Goal: Check status

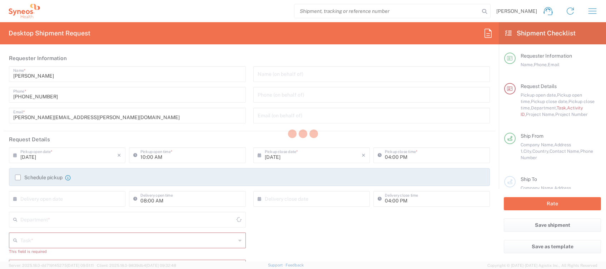
type input "[GEOGRAPHIC_DATA]"
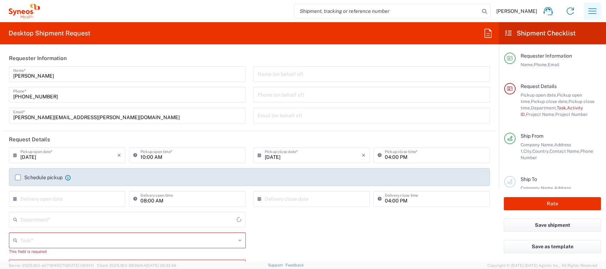
click at [594, 12] on icon "button" at bounding box center [592, 10] width 11 height 11
type input "Syneos Health Clinical [GEOGRAPHIC_DATA]"
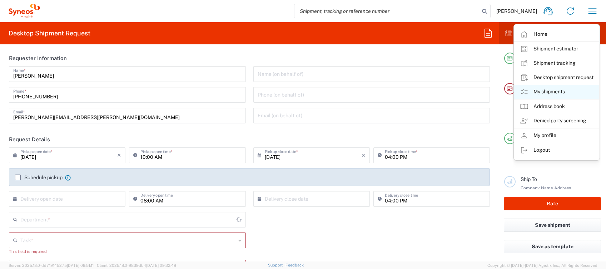
click at [557, 92] on link "My shipments" at bounding box center [556, 92] width 85 height 14
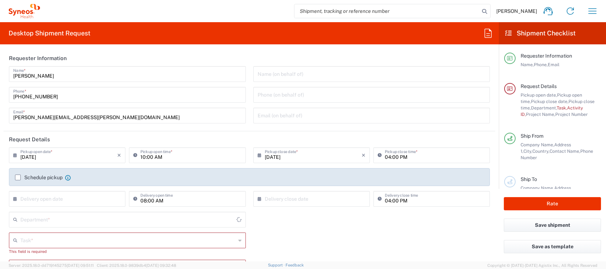
type input "4510"
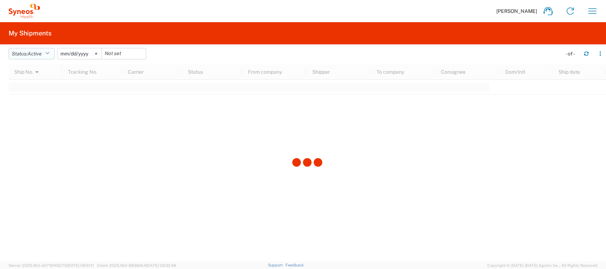
click at [46, 54] on button "Status: Active" at bounding box center [32, 53] width 46 height 11
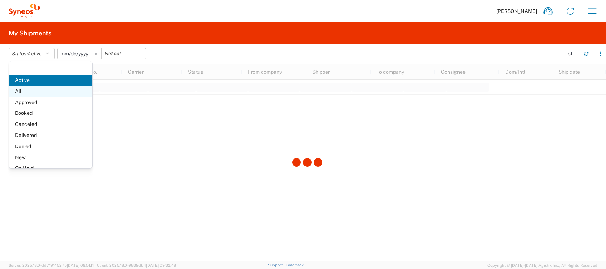
click at [32, 89] on span "All" at bounding box center [50, 91] width 83 height 11
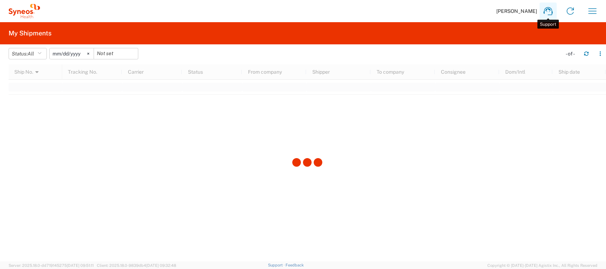
click at [550, 8] on icon at bounding box center [548, 11] width 9 height 8
click at [356, 89] on div at bounding box center [308, 162] width 598 height 197
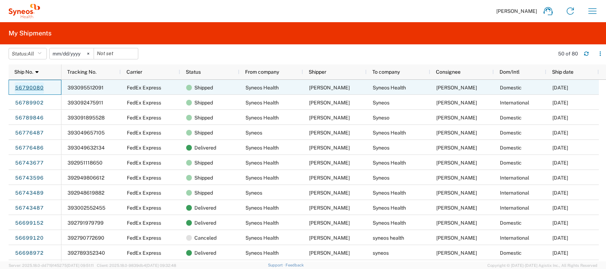
click at [25, 86] on link "56790080" at bounding box center [29, 87] width 29 height 11
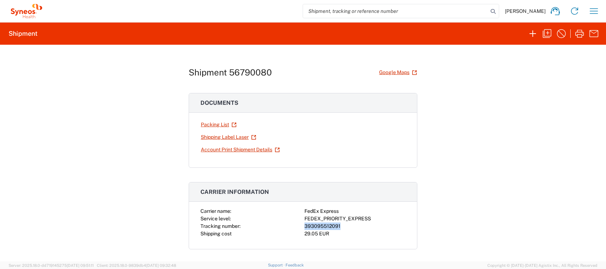
drag, startPoint x: 337, startPoint y: 225, endPoint x: 298, endPoint y: 225, distance: 38.2
click at [298, 225] on div "Carrier name: FedEx Express Service level: FEDEX_PRIORITY_EXPRESS Tracking numb…" at bounding box center [303, 222] width 205 height 30
drag, startPoint x: 298, startPoint y: 225, endPoint x: 303, endPoint y: 225, distance: 4.6
copy div "393095512091"
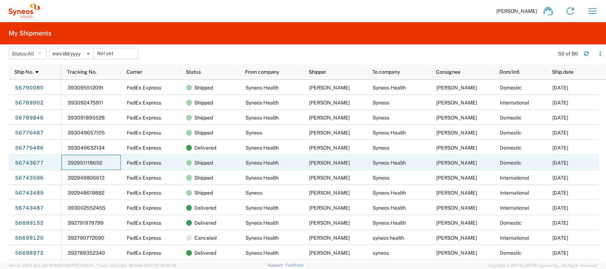
drag, startPoint x: 108, startPoint y: 162, endPoint x: 85, endPoint y: 161, distance: 23.2
click at [85, 161] on div "392951118650" at bounding box center [90, 162] width 59 height 15
click at [85, 160] on span "392951118650" at bounding box center [85, 163] width 35 height 6
click at [39, 163] on link "56743677" at bounding box center [29, 162] width 29 height 11
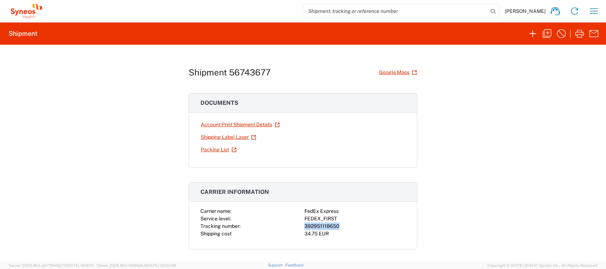
drag, startPoint x: 336, startPoint y: 226, endPoint x: 297, endPoint y: 228, distance: 38.6
click at [297, 228] on div "Carrier name: FedEx Express Service level: FEDEX_FIRST Tracking number: 3929511…" at bounding box center [303, 222] width 205 height 30
drag, startPoint x: 297, startPoint y: 228, endPoint x: 320, endPoint y: 226, distance: 22.9
copy div "392951118650"
